Goal: Information Seeking & Learning: Learn about a topic

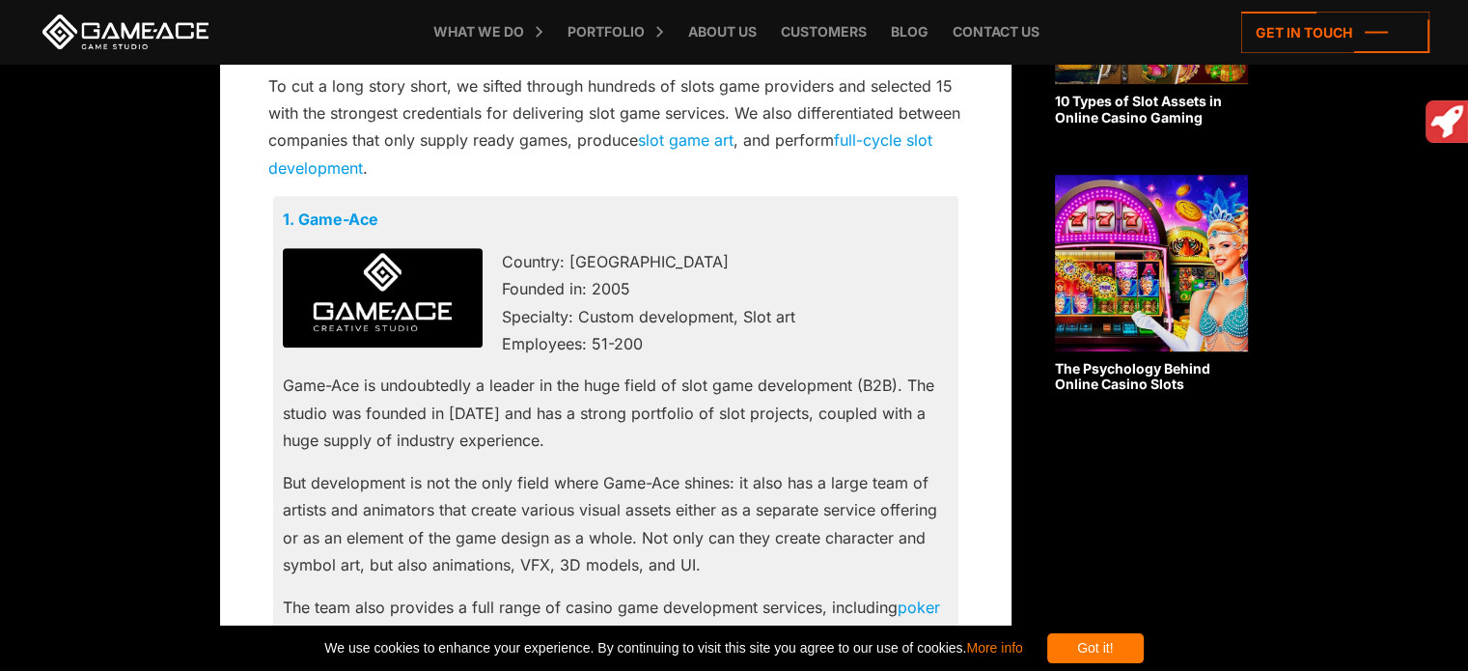
scroll to position [1253, 0]
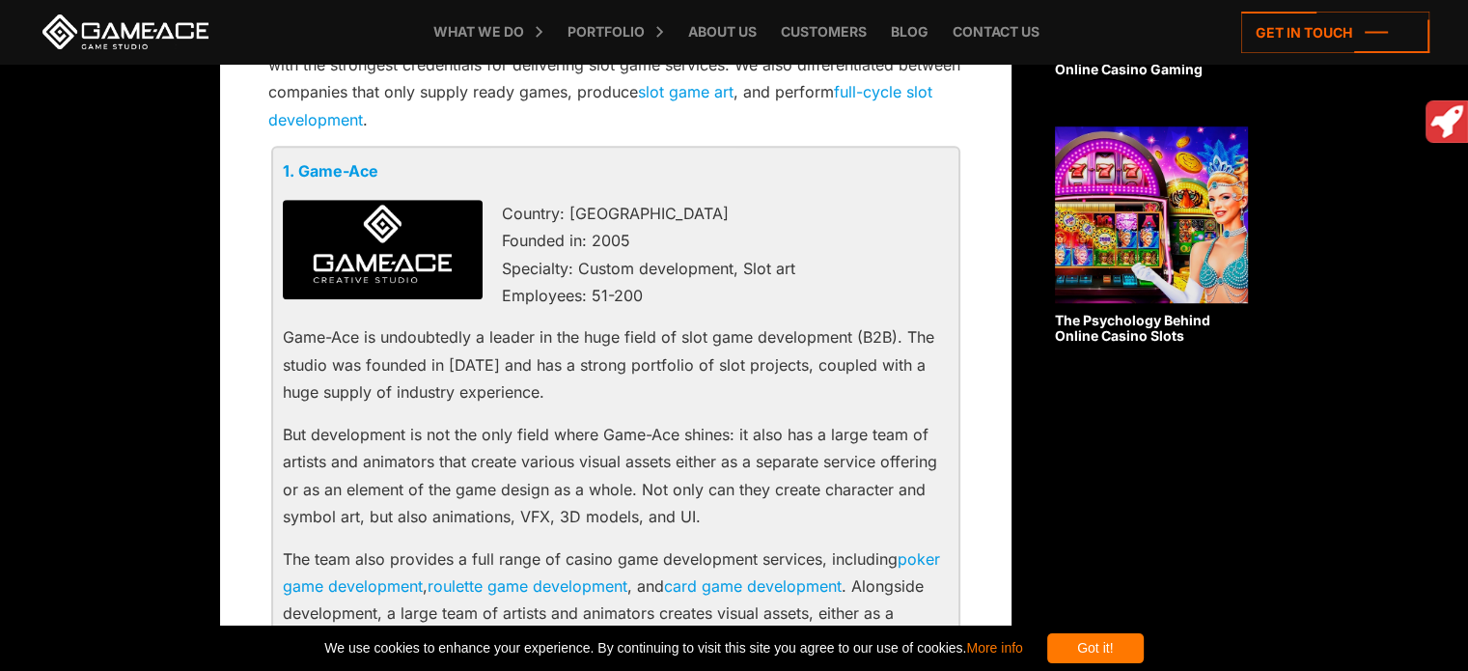
click at [349, 171] on link "1. Game-Ace" at bounding box center [331, 170] width 96 height 19
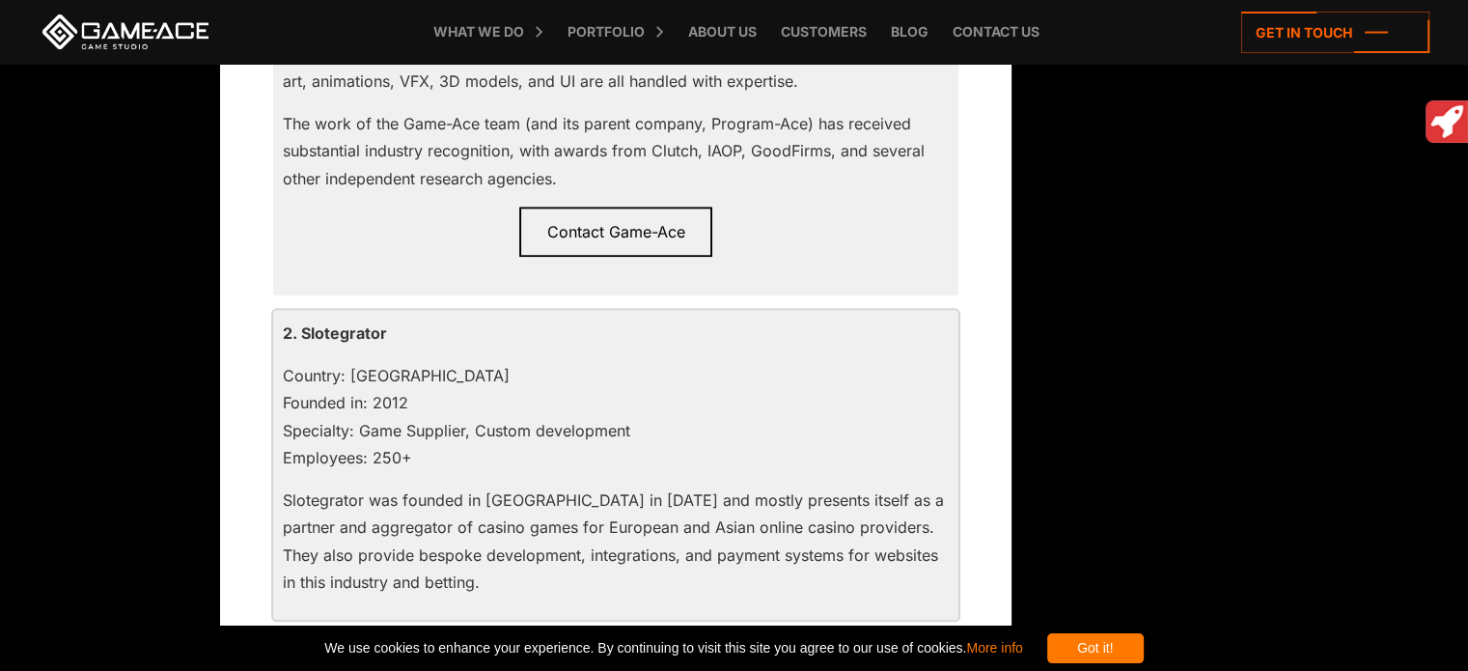
click at [583, 373] on p "Country: [GEOGRAPHIC_DATA] Founded in: 2012 Specialty: Game Supplier, Custom de…" at bounding box center [616, 417] width 666 height 110
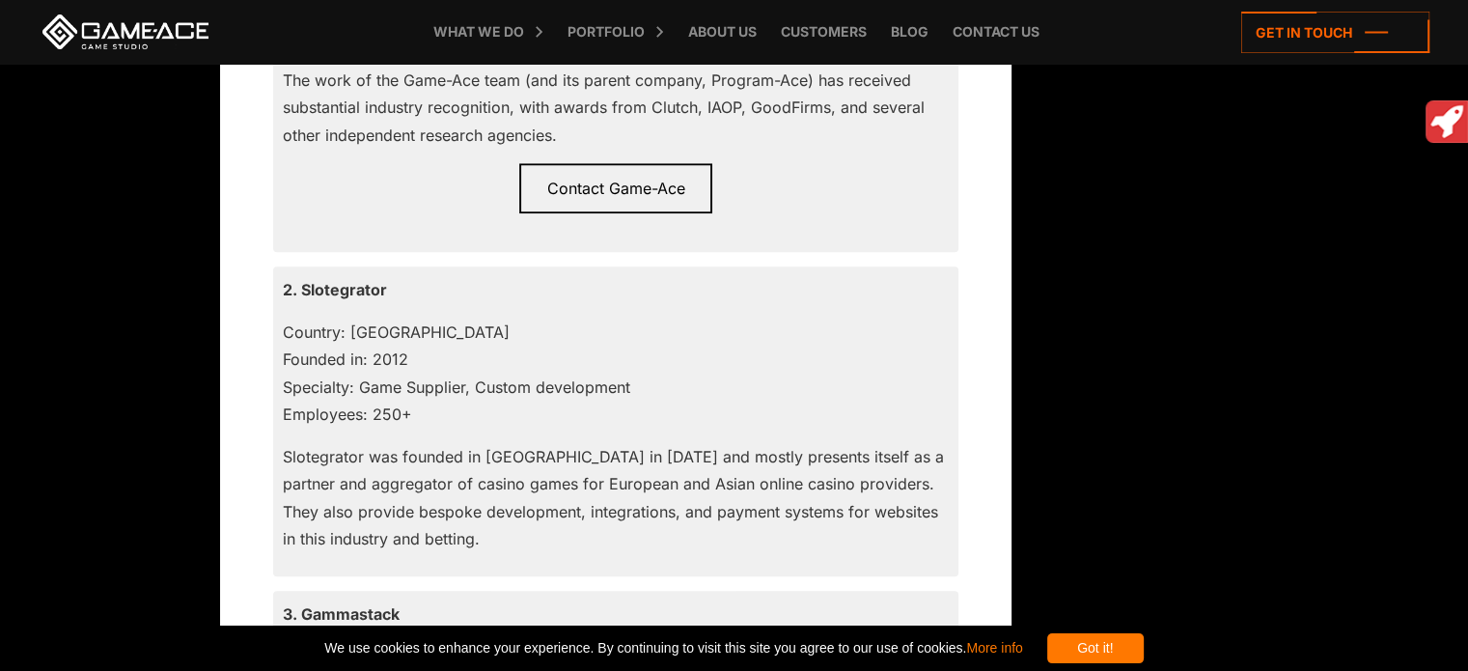
scroll to position [1919, 0]
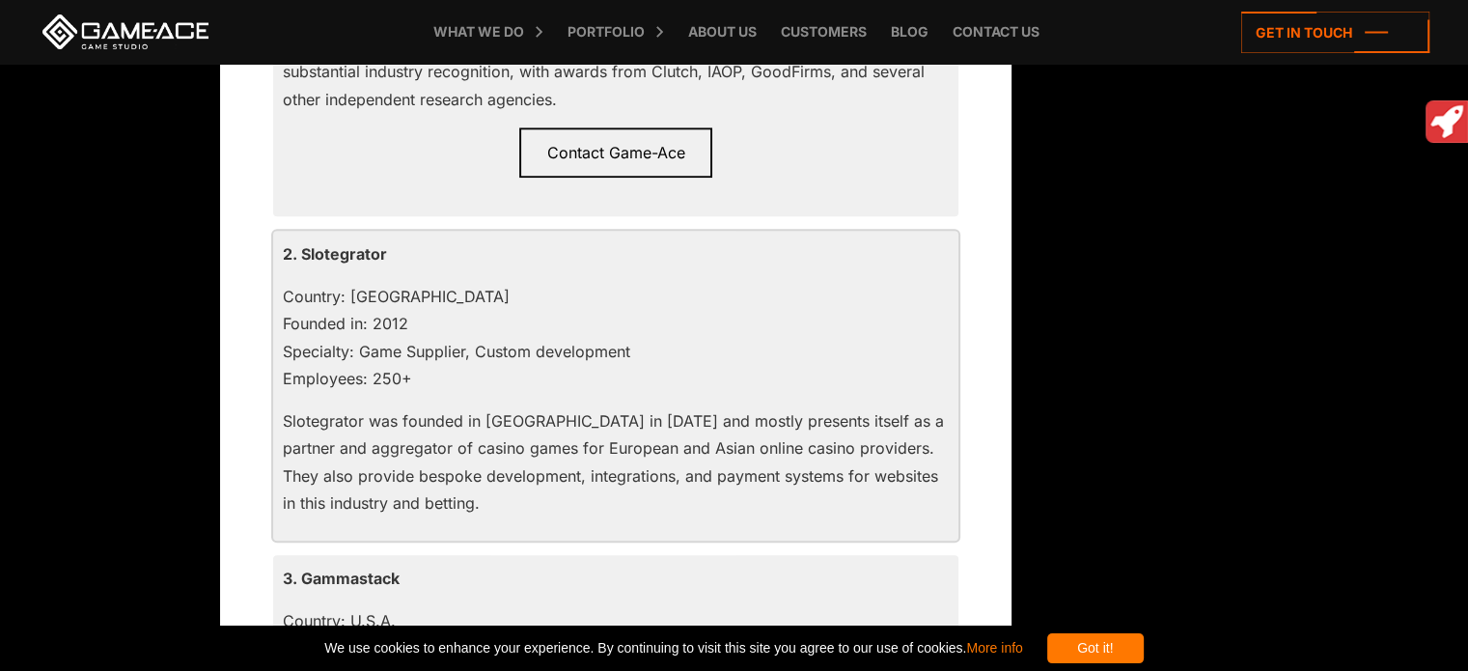
click at [366, 247] on p "2. Slotegrator" at bounding box center [616, 253] width 666 height 27
drag, startPoint x: 462, startPoint y: 262, endPoint x: 303, endPoint y: 259, distance: 159.2
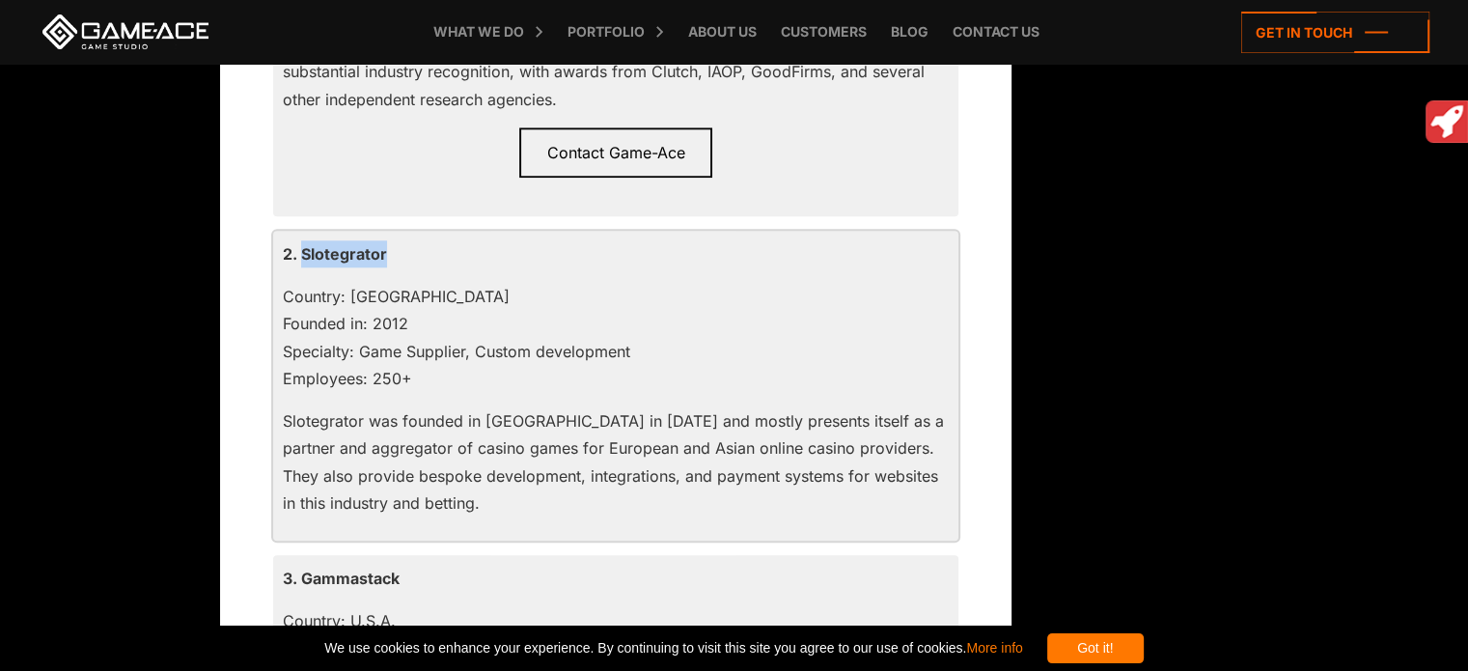
click at [303, 259] on p "2. Slotegrator" at bounding box center [616, 253] width 666 height 27
copy p "Slotegrator"
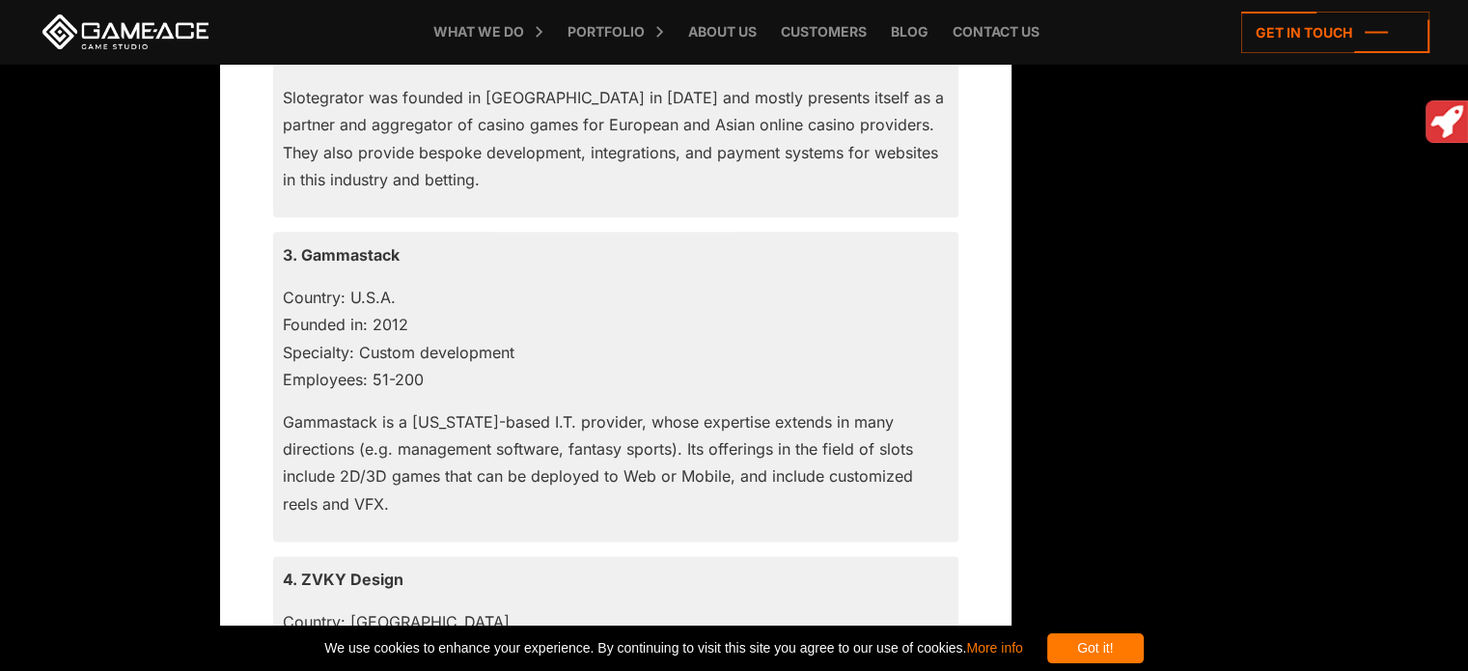
scroll to position [2265, 0]
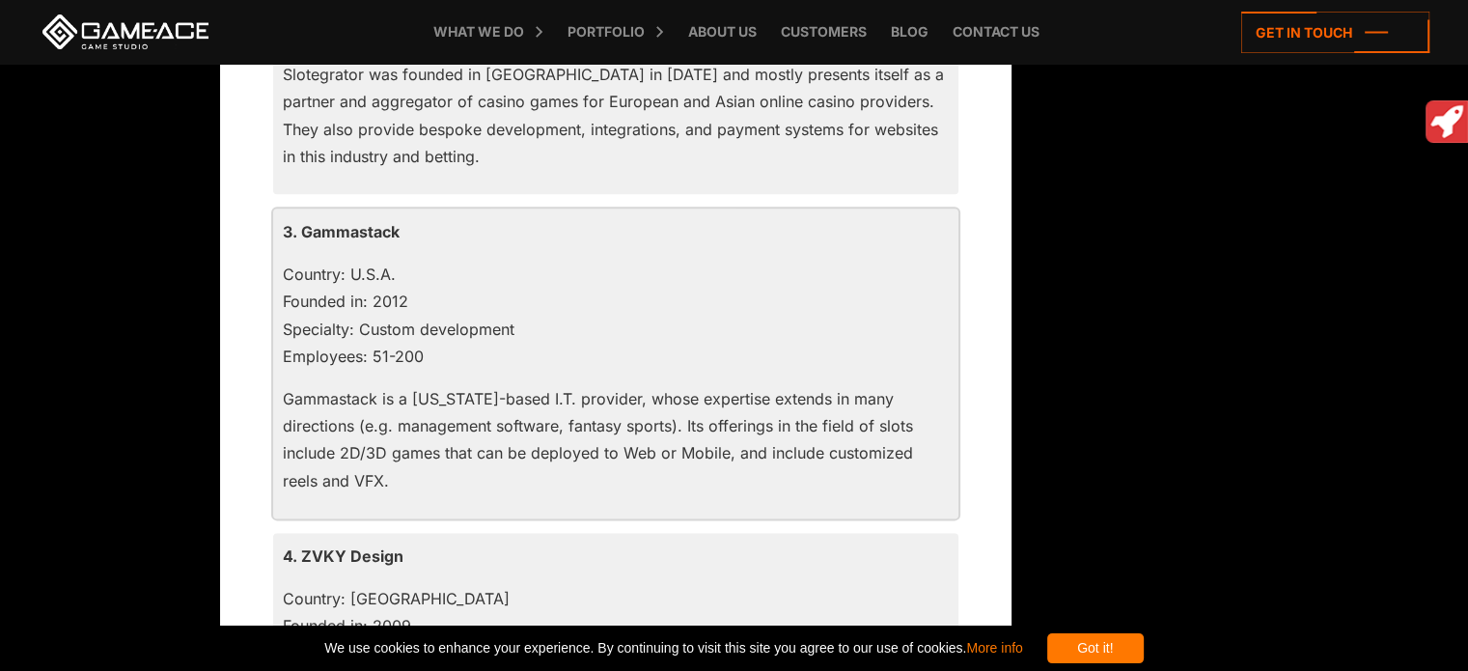
click at [386, 229] on p "3. Gammastack" at bounding box center [616, 231] width 666 height 27
copy p "Gammastack"
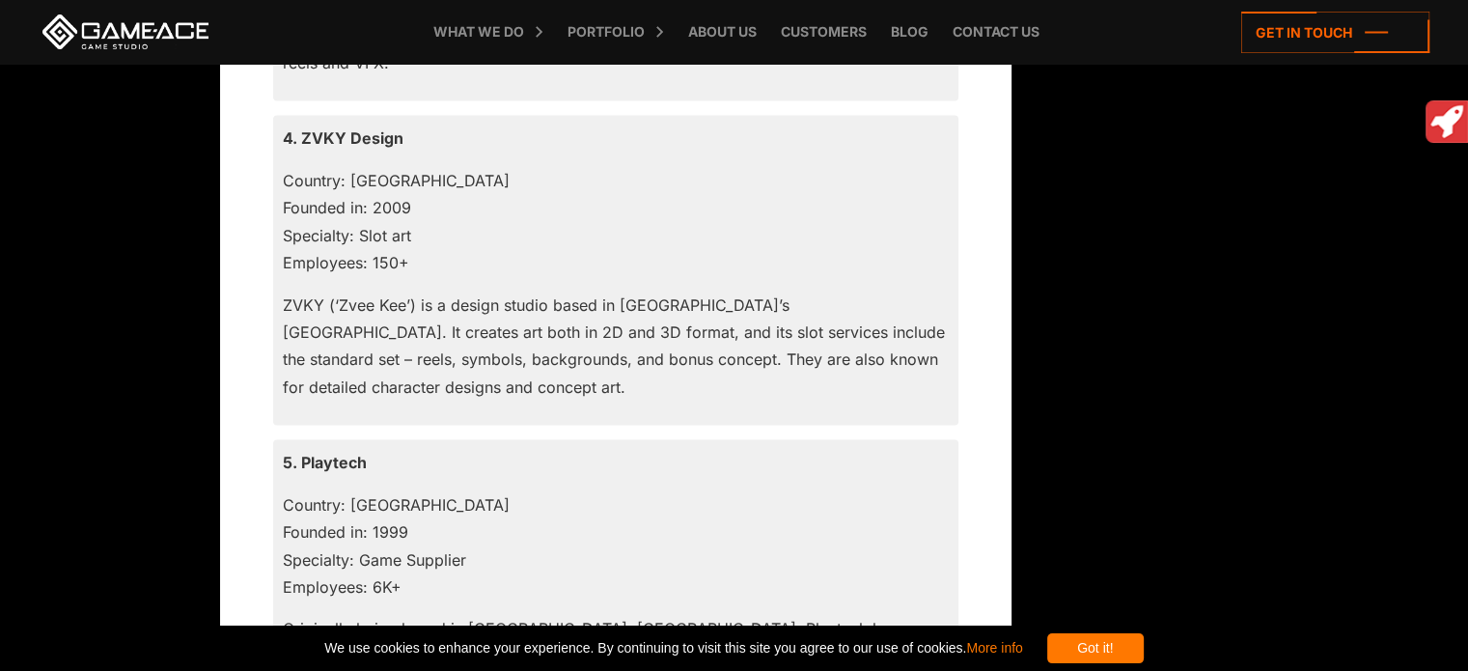
scroll to position [2636, 0]
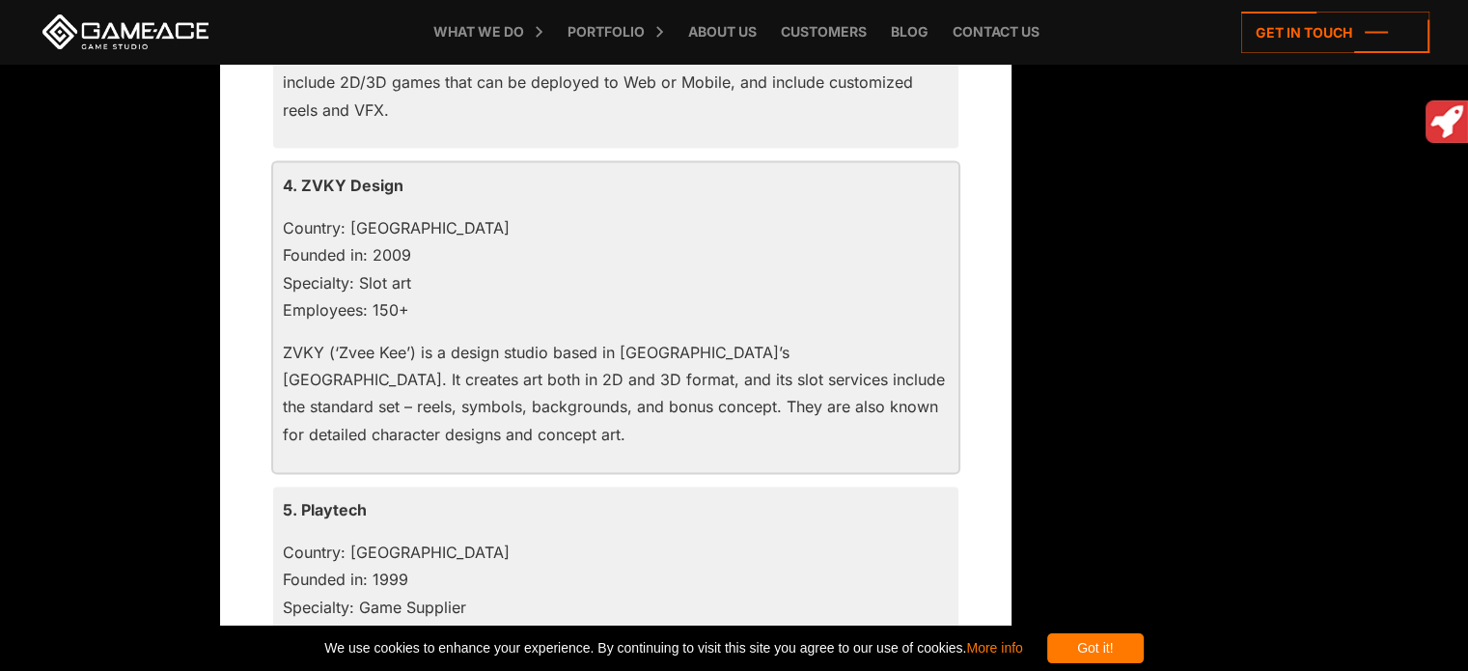
click at [356, 188] on p "4. ZVKY Design" at bounding box center [616, 185] width 666 height 27
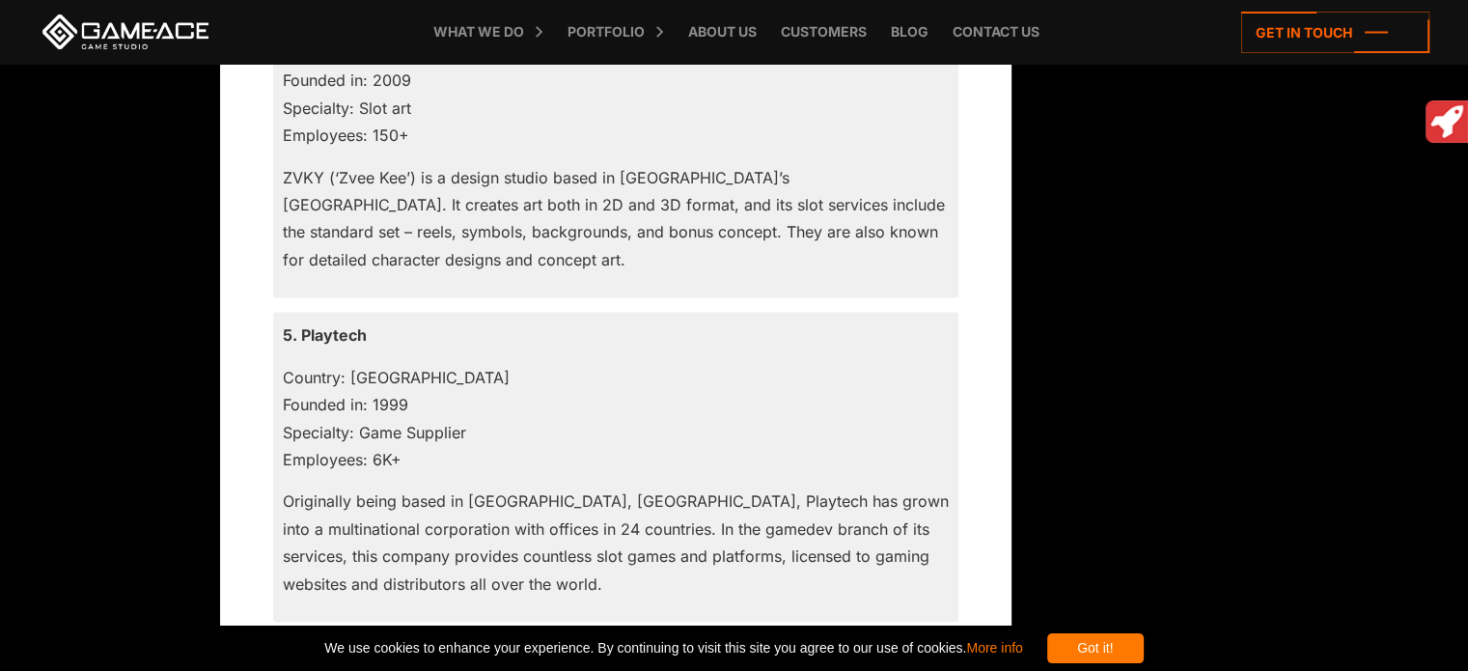
scroll to position [2870, 0]
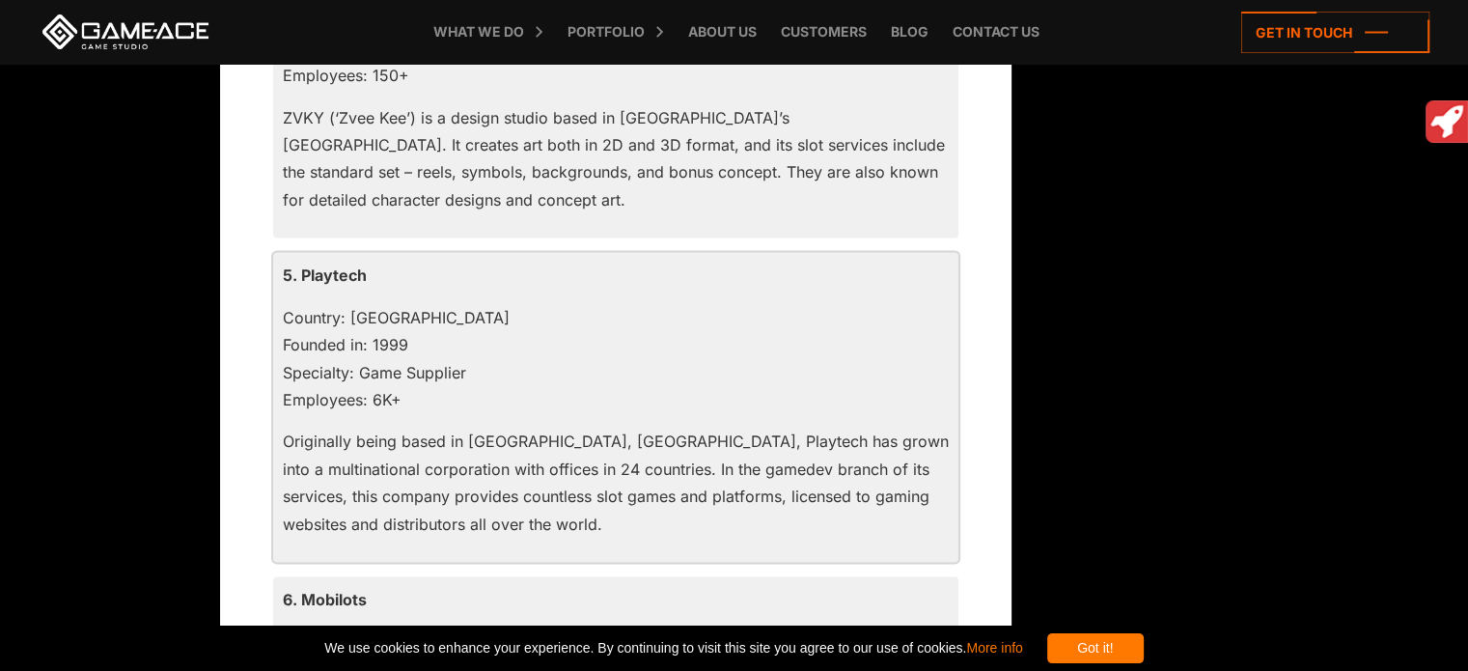
click at [356, 272] on p "5. Playtech" at bounding box center [616, 274] width 666 height 27
copy p "Playtech"
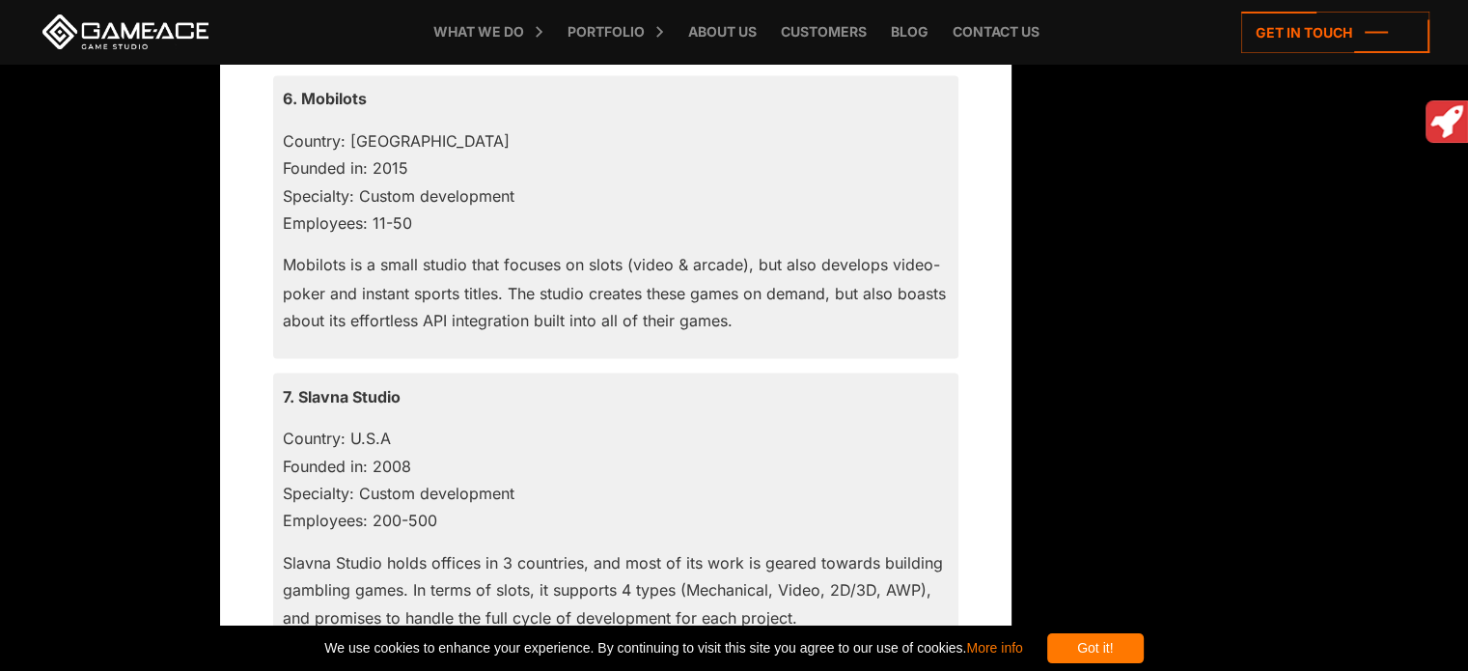
scroll to position [3335, 0]
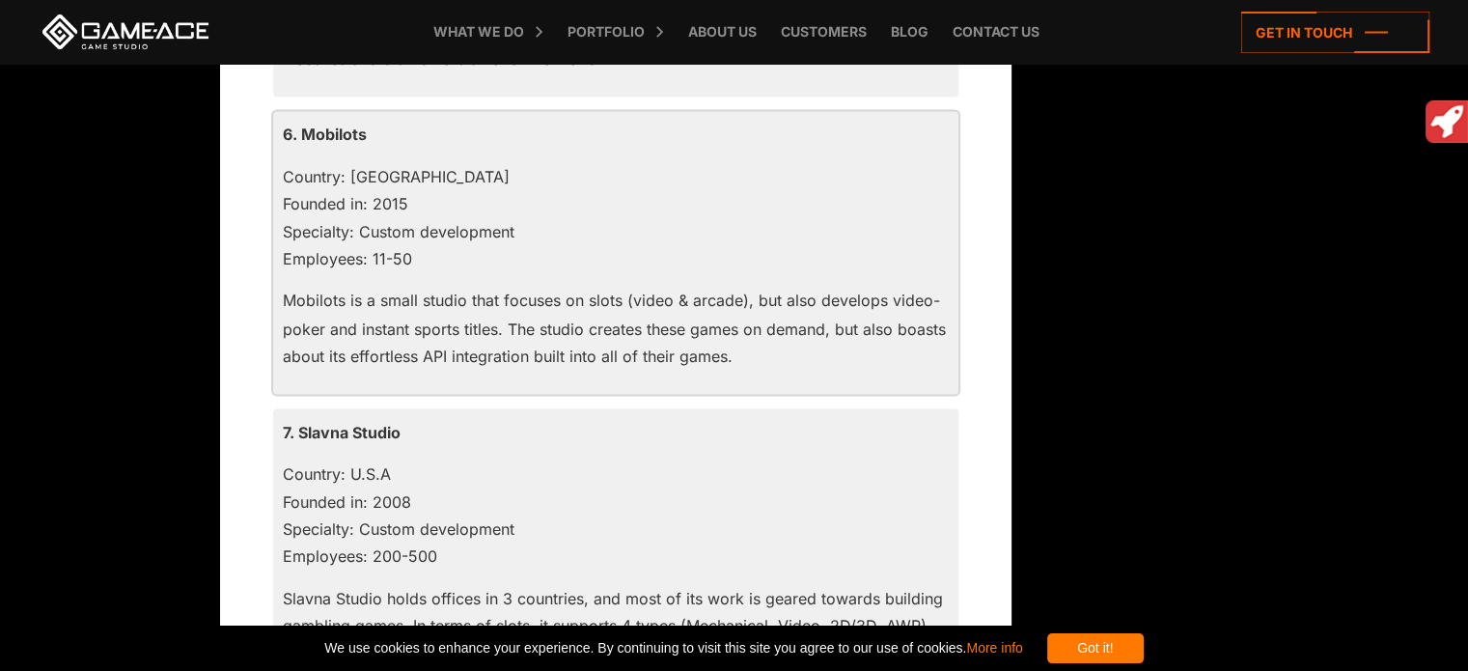
click at [343, 129] on p "6. Mobilots" at bounding box center [616, 134] width 666 height 27
copy p "Mobilots"
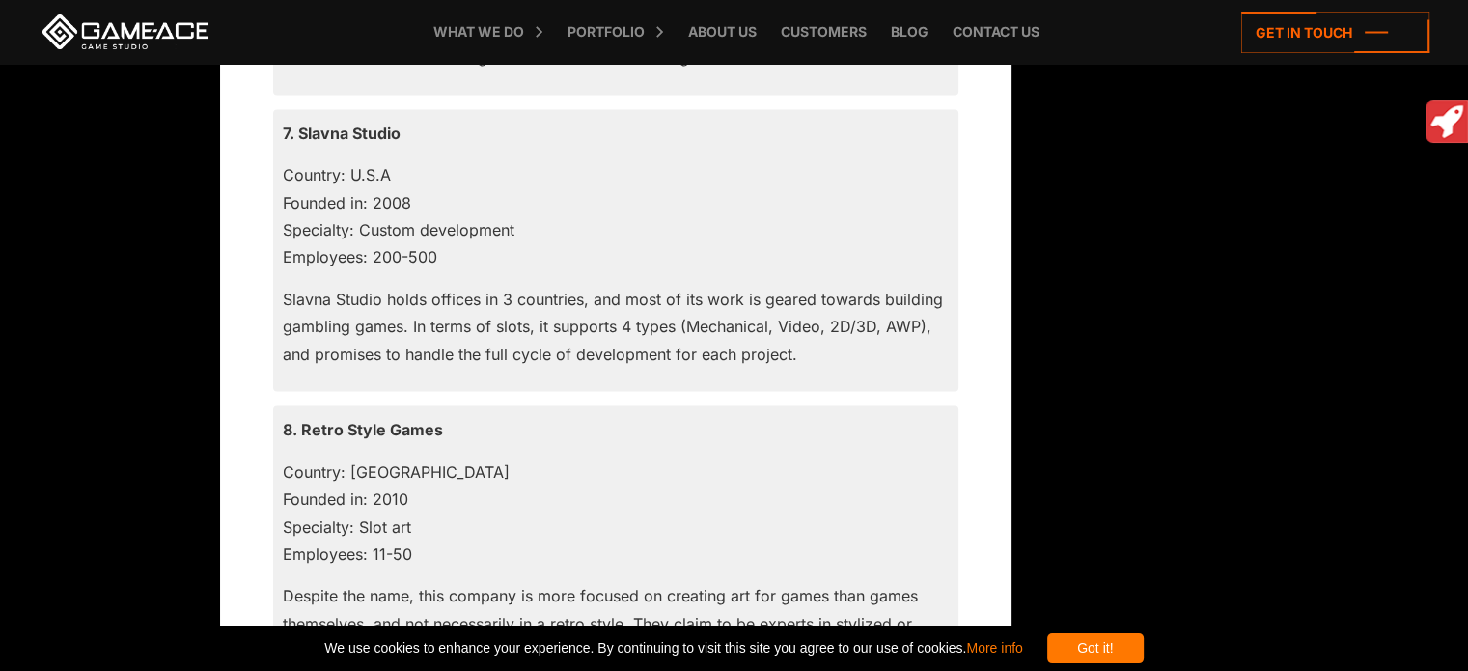
scroll to position [3623, 0]
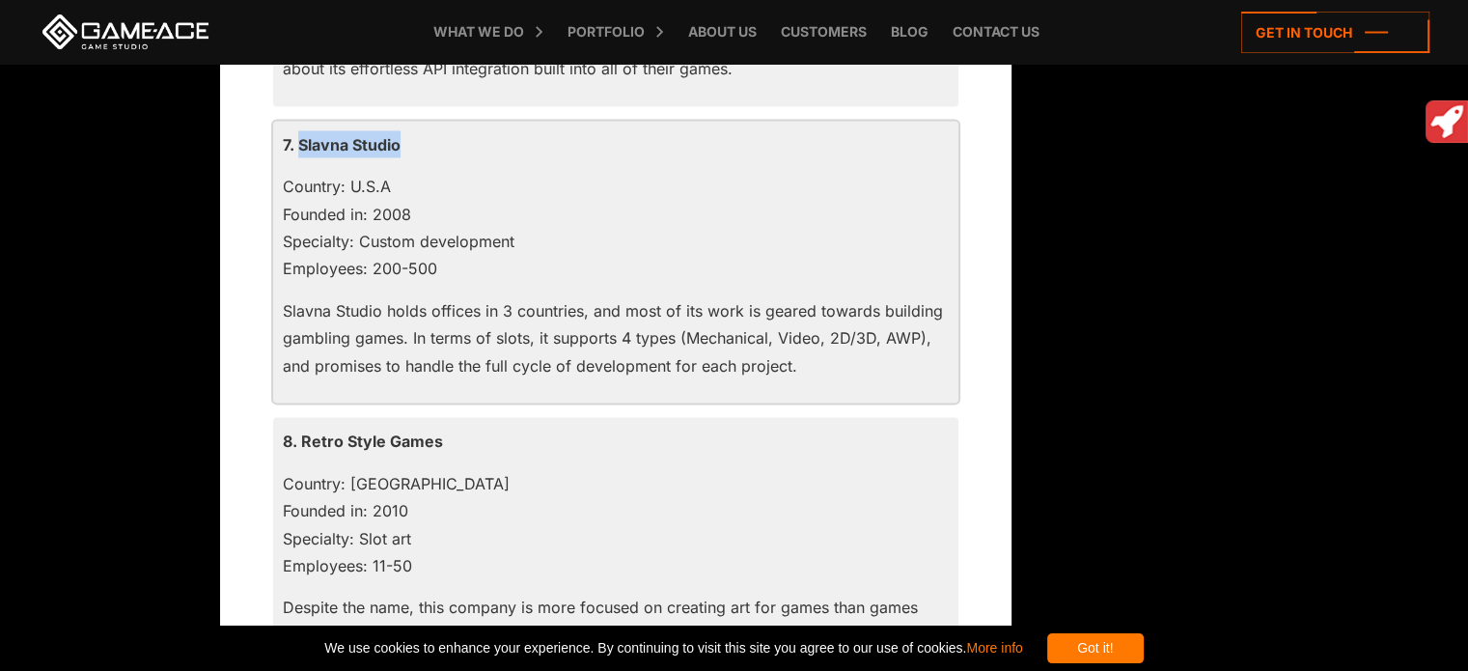
drag, startPoint x: 301, startPoint y: 134, endPoint x: 417, endPoint y: 146, distance: 116.4
click at [417, 146] on p "7. Slavna Studio" at bounding box center [616, 143] width 666 height 27
copy p "Slavna Studio"
drag, startPoint x: 303, startPoint y: 439, endPoint x: 489, endPoint y: 445, distance: 186.3
click at [489, 445] on p "8. Retro Style Games" at bounding box center [616, 439] width 666 height 27
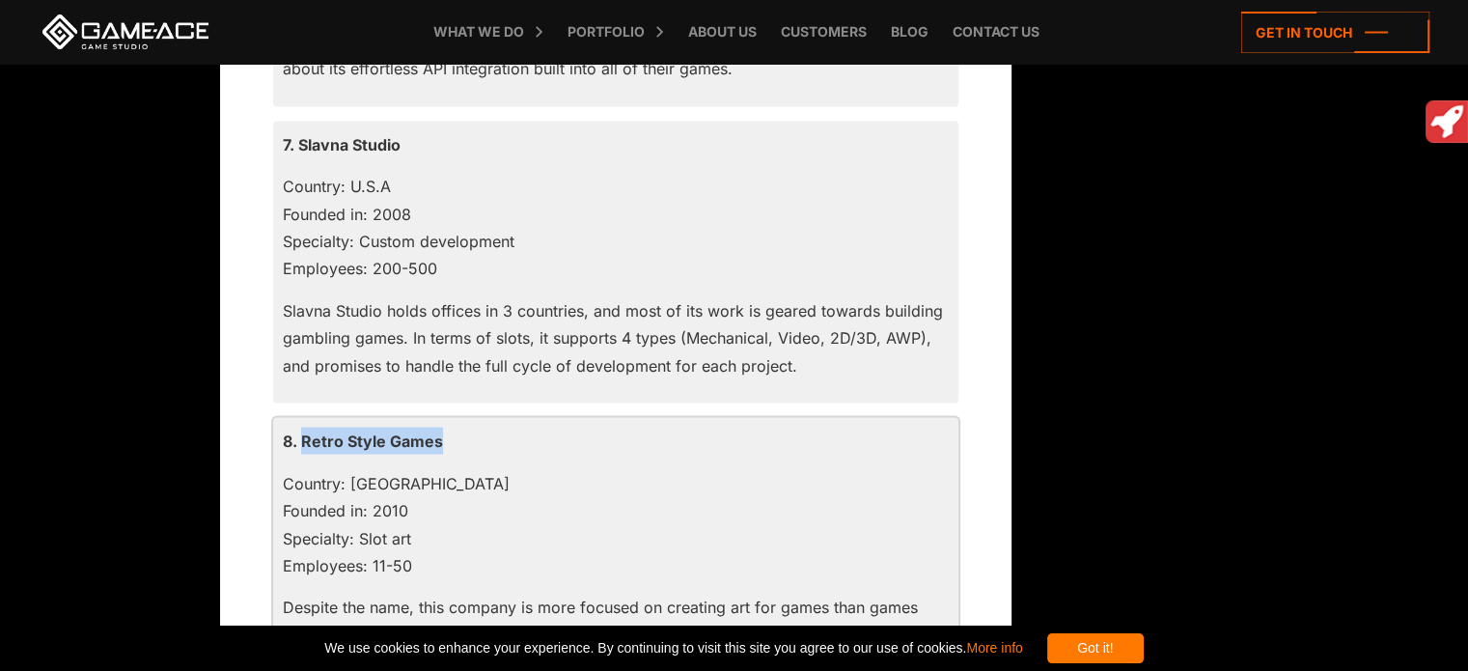
copy p "Retro Style Games"
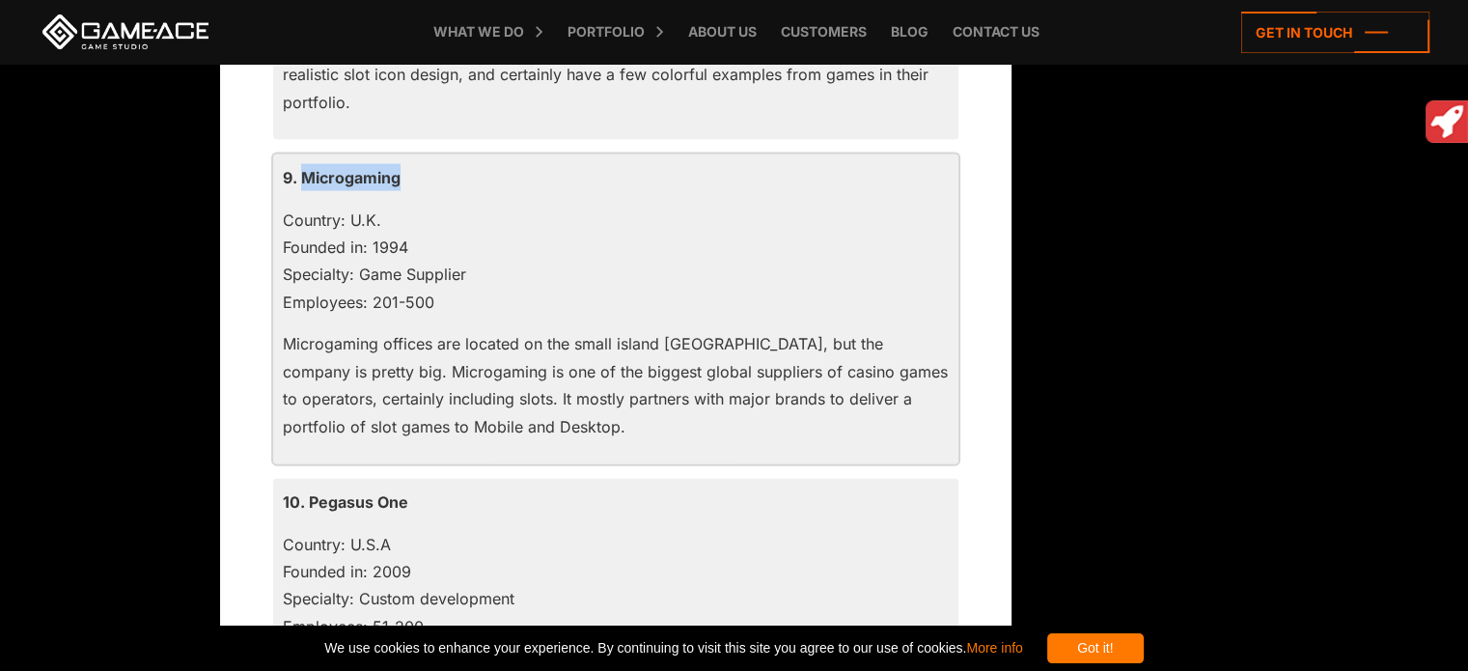
drag, startPoint x: 305, startPoint y: 178, endPoint x: 405, endPoint y: 173, distance: 100.5
click at [405, 173] on p "9. Microgaming" at bounding box center [616, 177] width 666 height 27
copy p "Microgaming"
drag, startPoint x: 310, startPoint y: 497, endPoint x: 479, endPoint y: 505, distance: 169.0
click at [479, 505] on p "10. Pegasus One" at bounding box center [616, 501] width 666 height 27
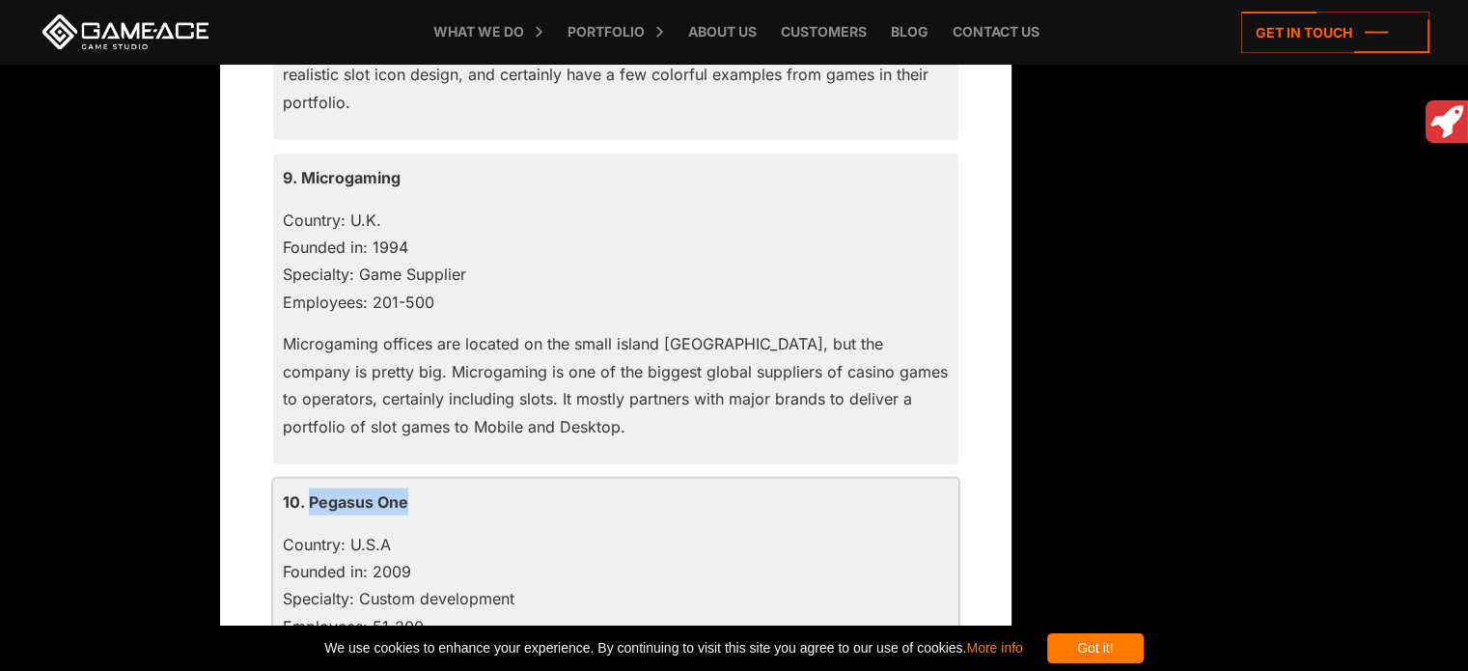
copy p "Pegasus One"
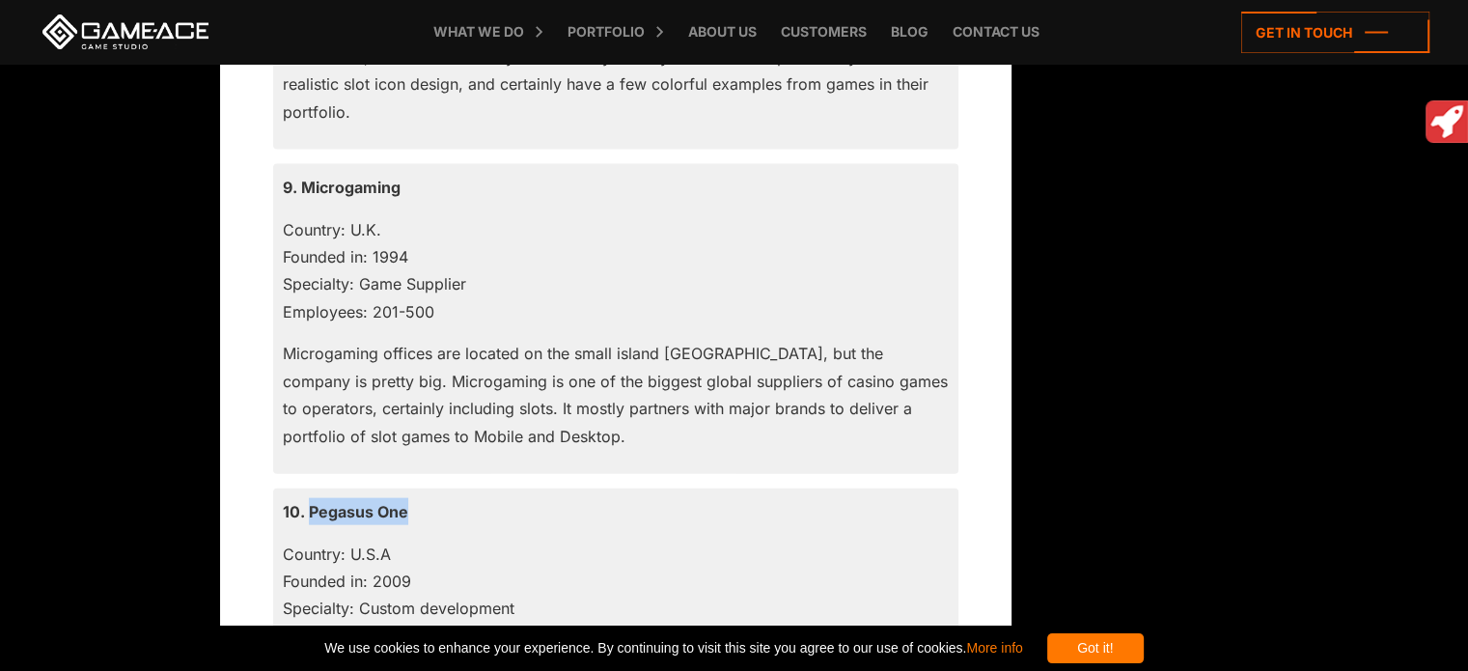
scroll to position [4819, 0]
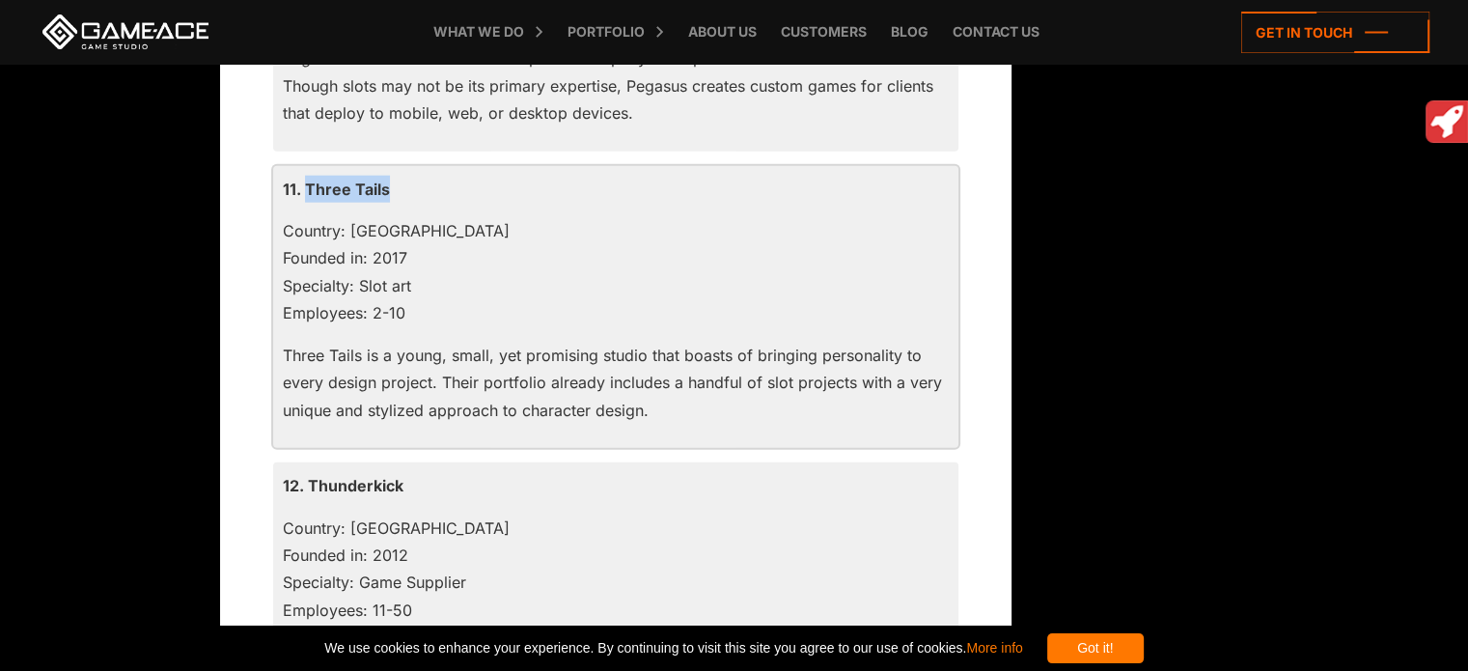
drag, startPoint x: 309, startPoint y: 188, endPoint x: 406, endPoint y: 183, distance: 97.6
click at [406, 183] on p "11. Three Tails" at bounding box center [616, 189] width 666 height 27
copy p "Three Tails"
drag, startPoint x: 310, startPoint y: 479, endPoint x: 422, endPoint y: 483, distance: 112.0
click at [422, 483] on p "12. Thunderkick" at bounding box center [616, 485] width 666 height 27
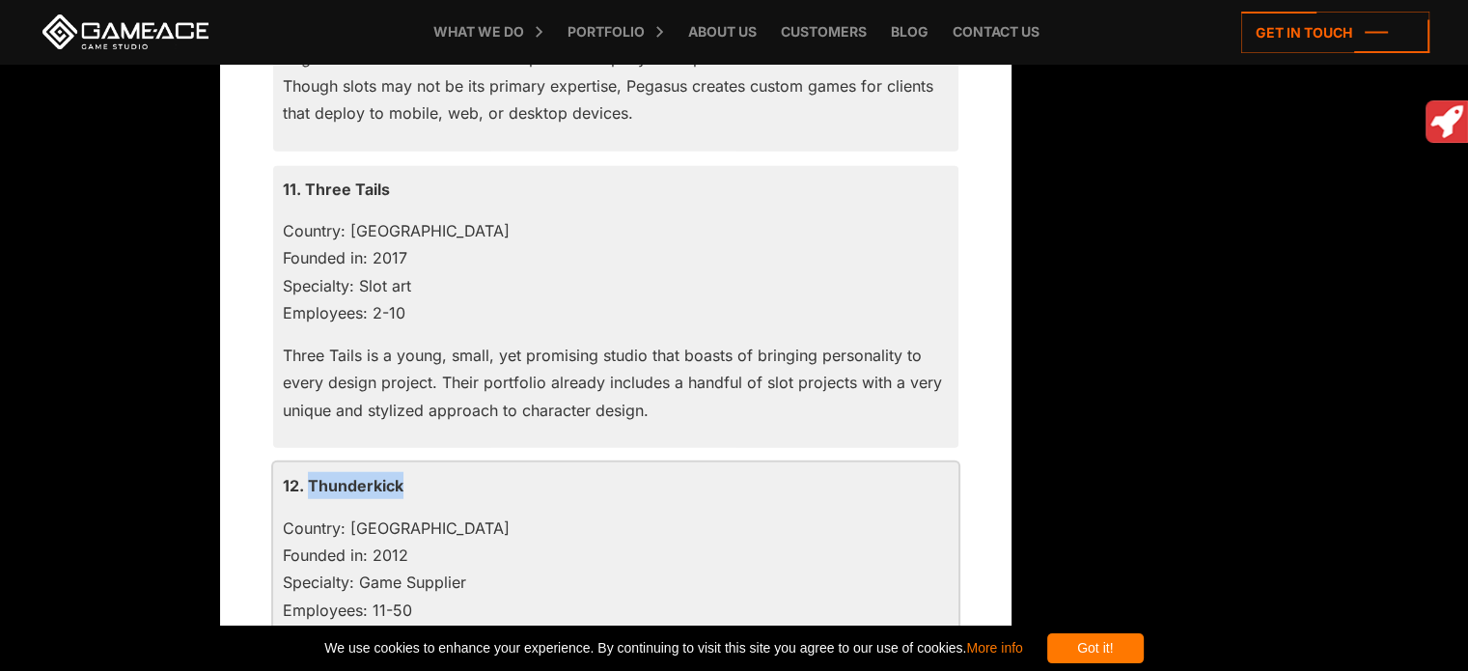
copy p "Thunderkick"
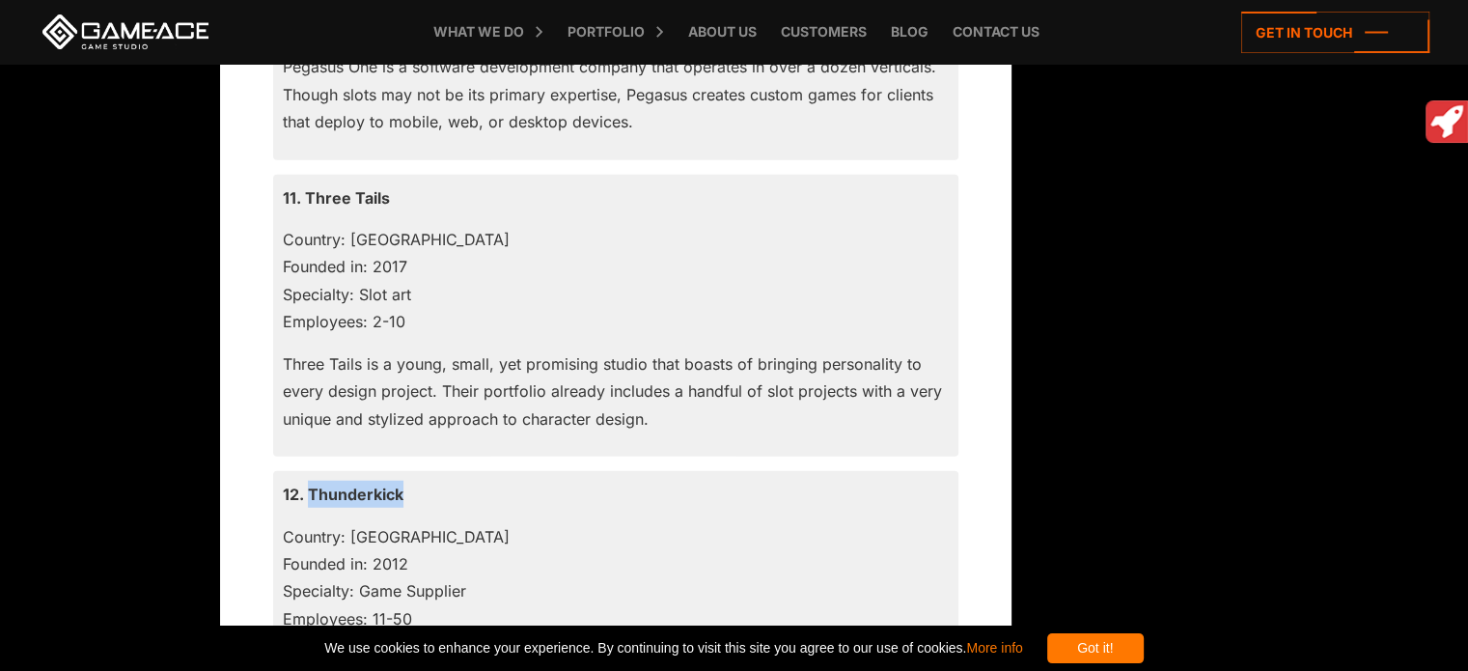
scroll to position [5510, 0]
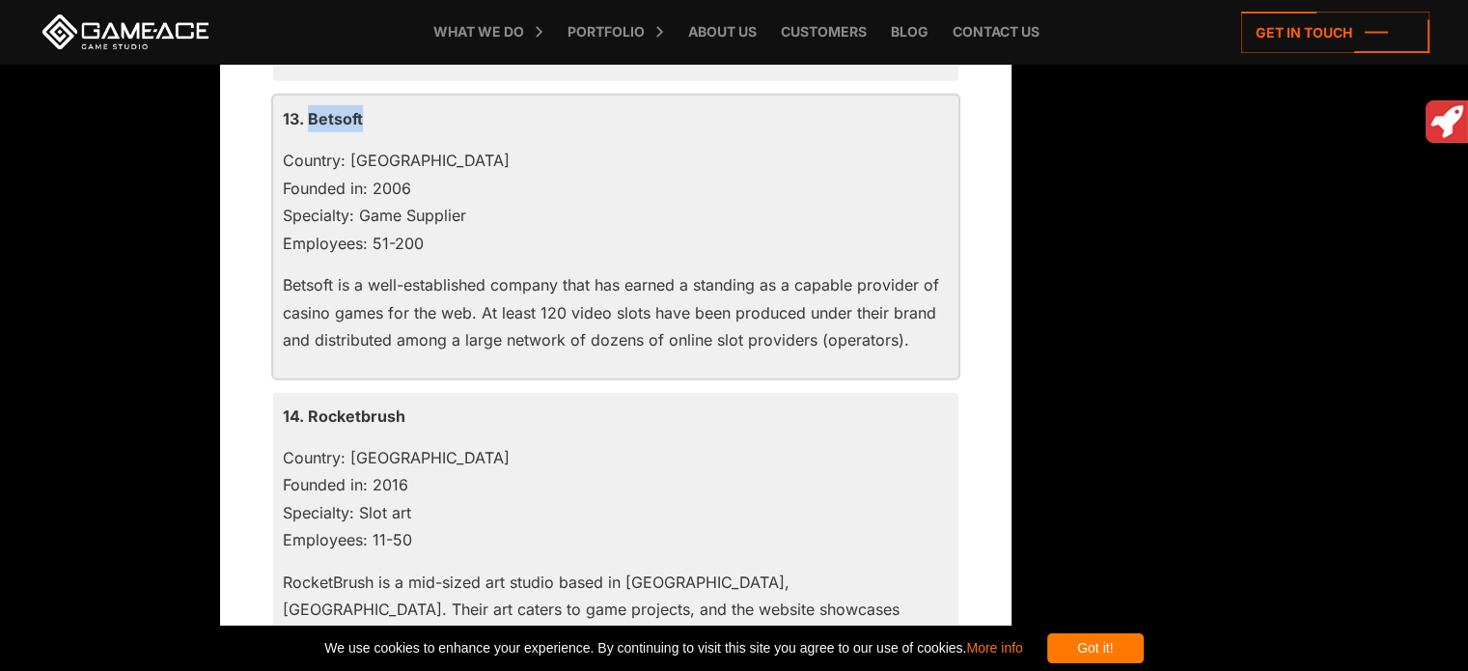
drag, startPoint x: 308, startPoint y: 117, endPoint x: 385, endPoint y: 121, distance: 77.3
click at [385, 121] on p "13. Betsoft" at bounding box center [616, 118] width 666 height 27
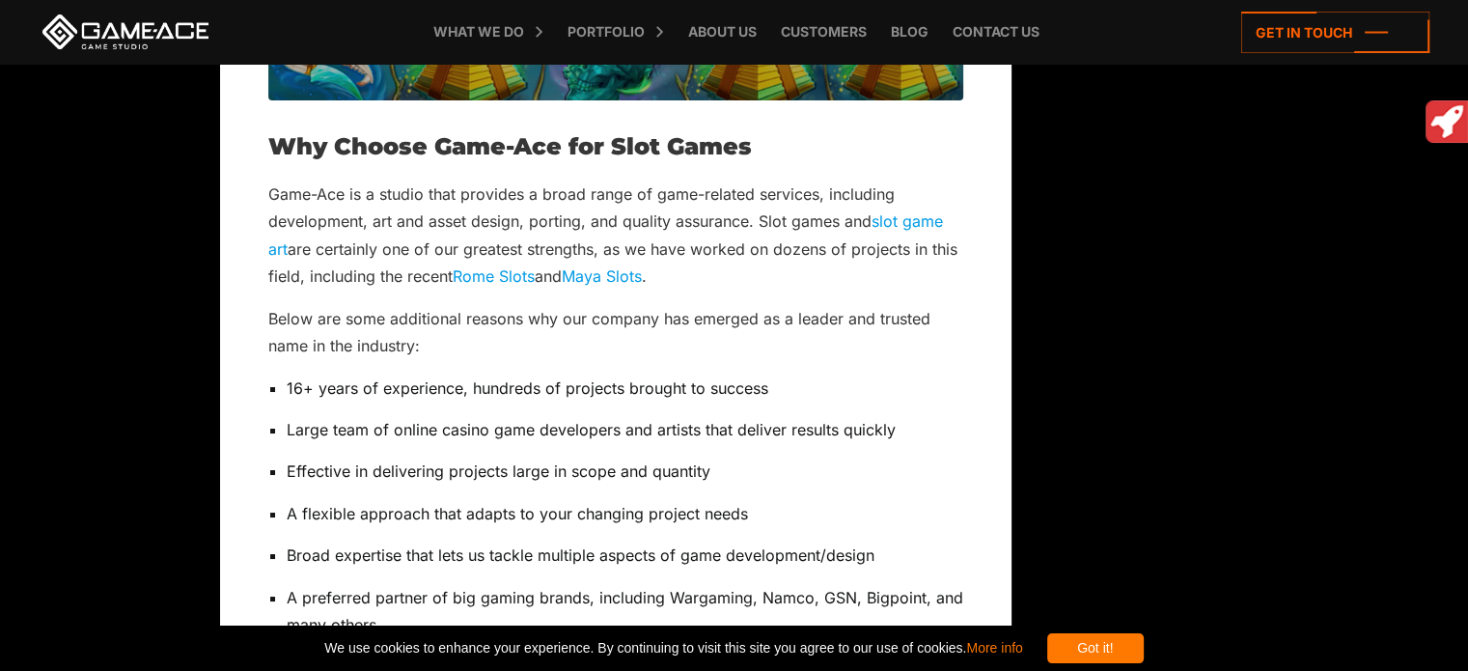
scroll to position [7222, 0]
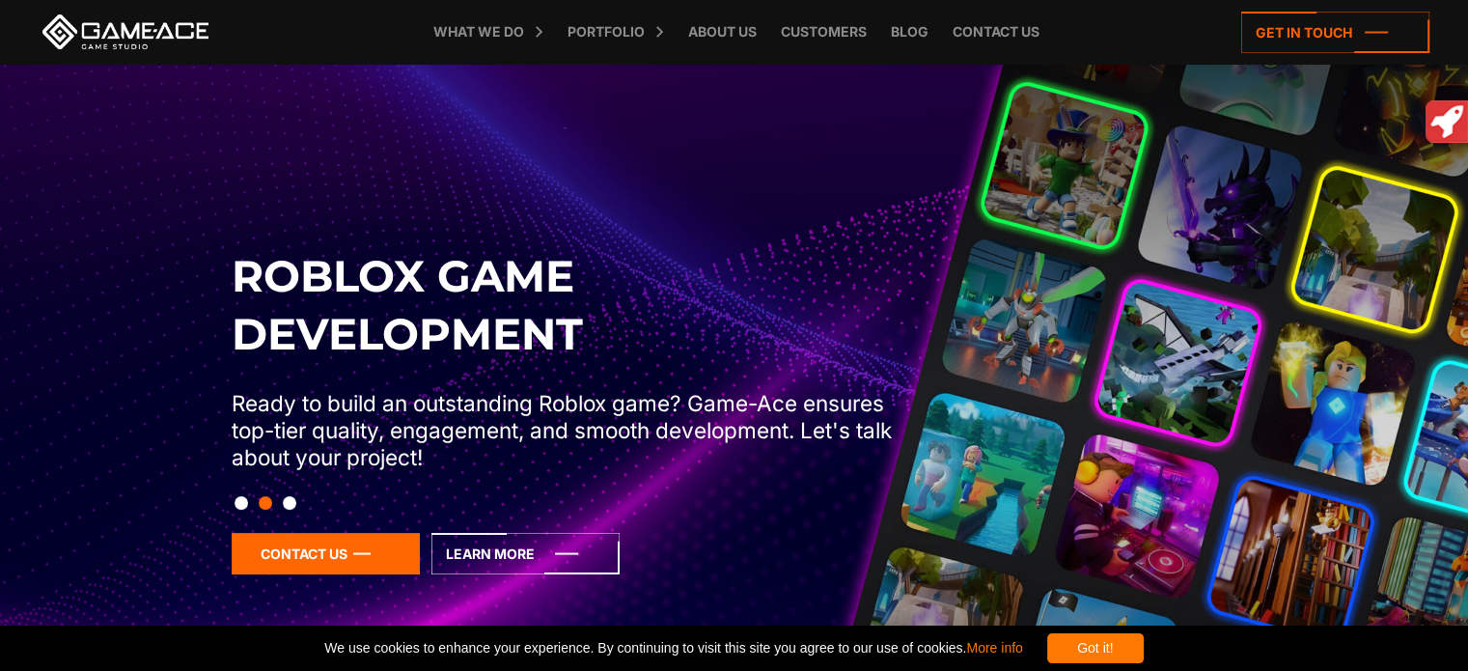
click at [343, 566] on icon at bounding box center [326, 553] width 188 height 41
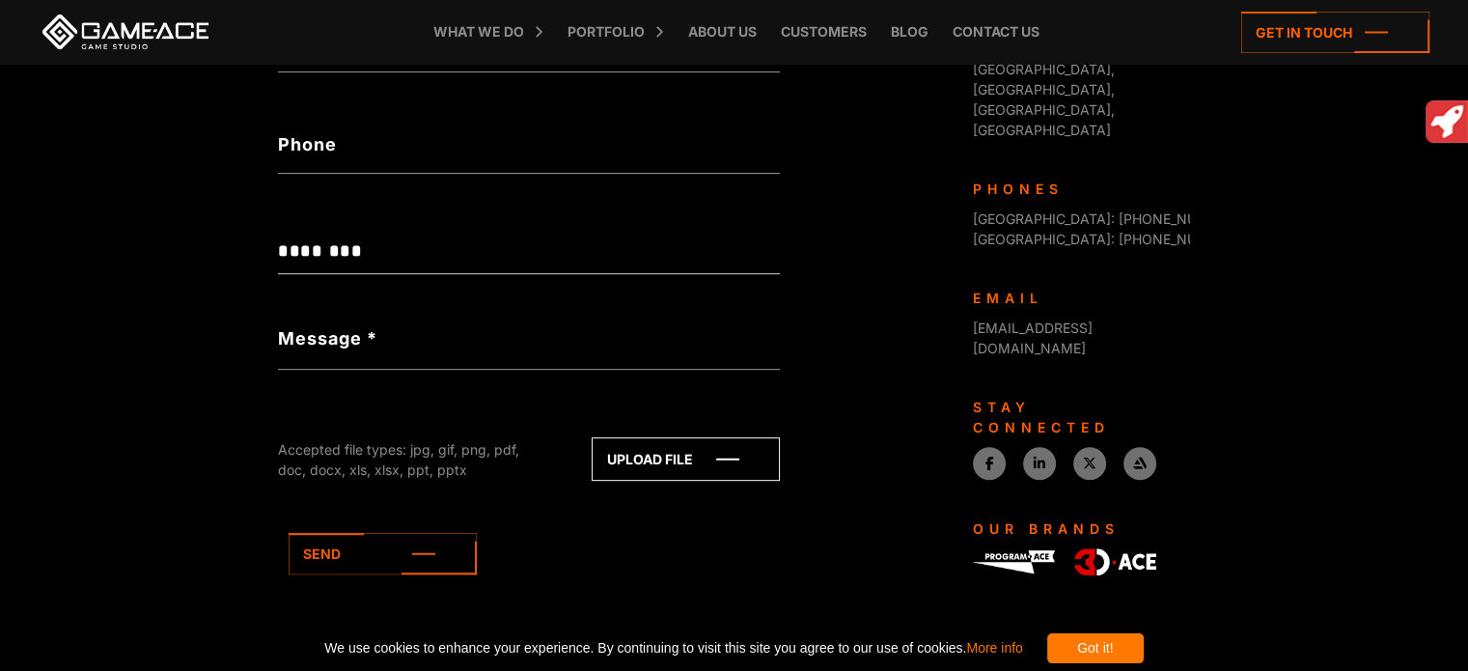
scroll to position [782, 0]
